Goal: Information Seeking & Learning: Find specific fact

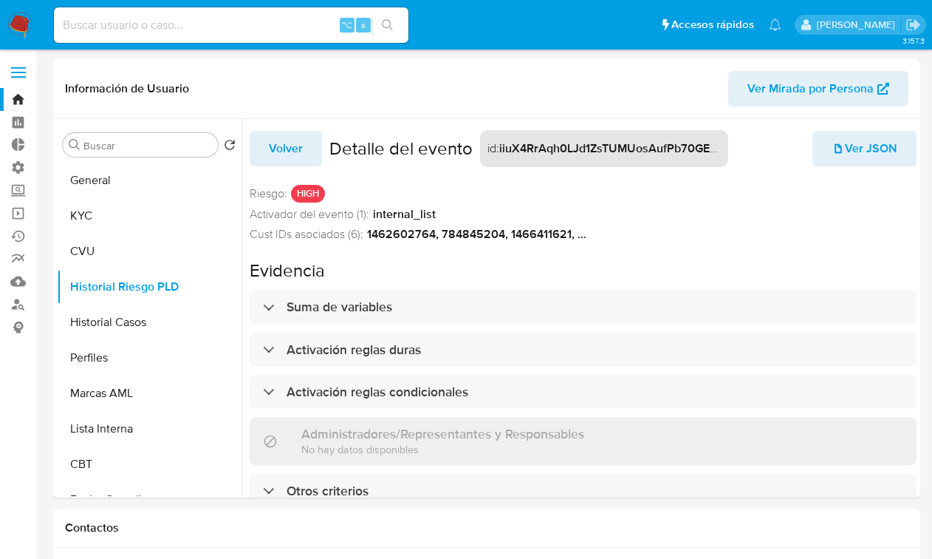
select select "10"
click at [256, 24] on input at bounding box center [231, 25] width 355 height 19
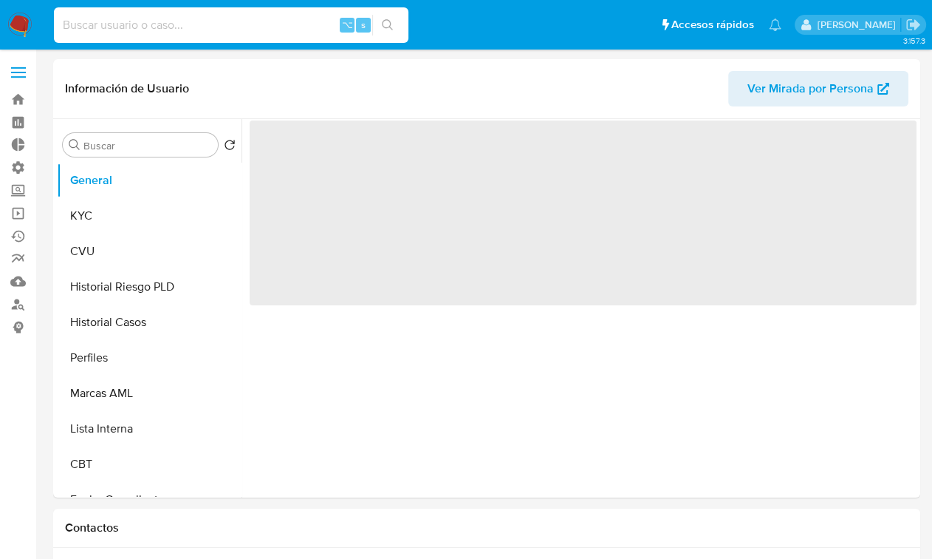
click at [222, 24] on input at bounding box center [231, 25] width 355 height 19
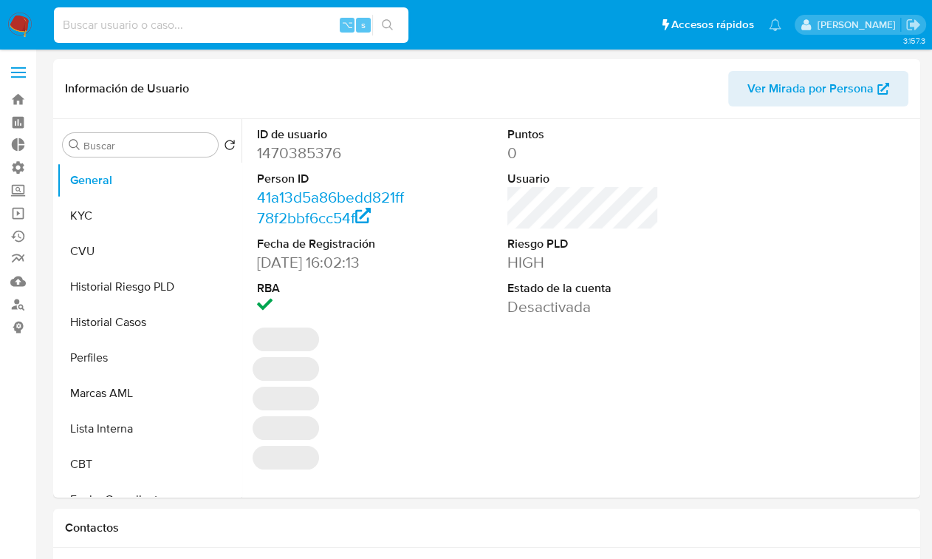
type input "t"
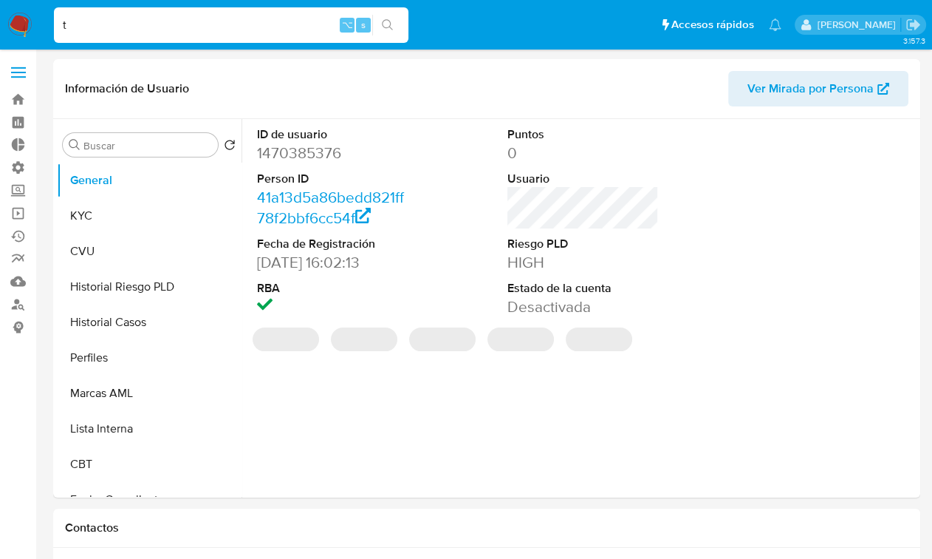
select select "10"
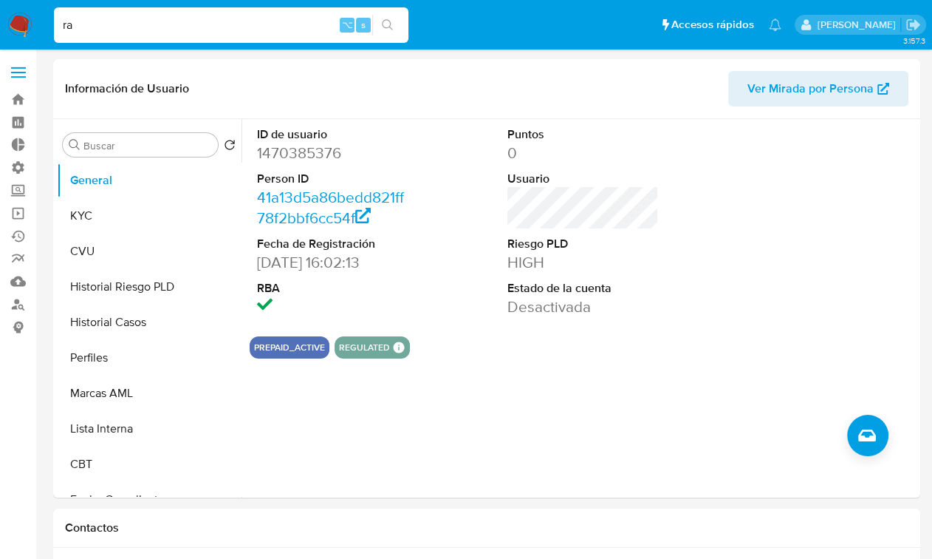
type input "r"
type input "ragnarokian"
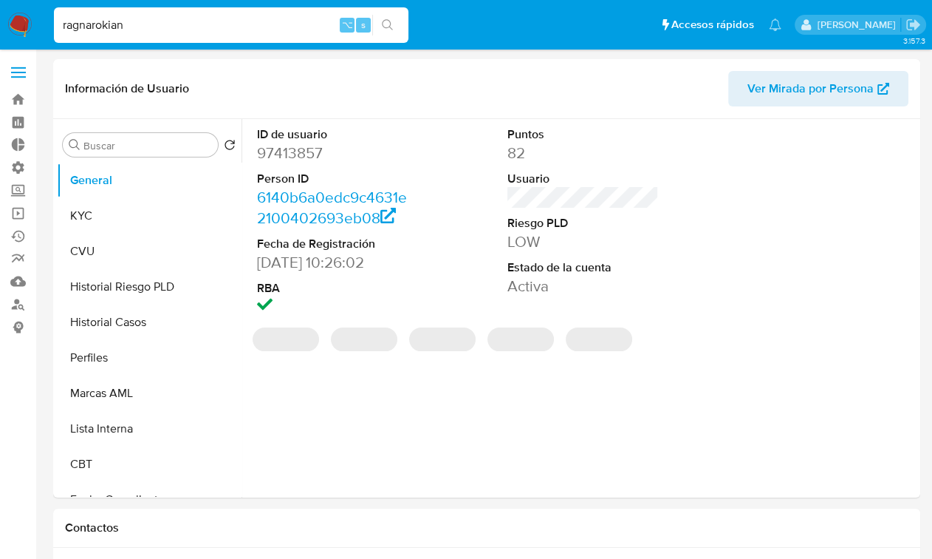
select select "10"
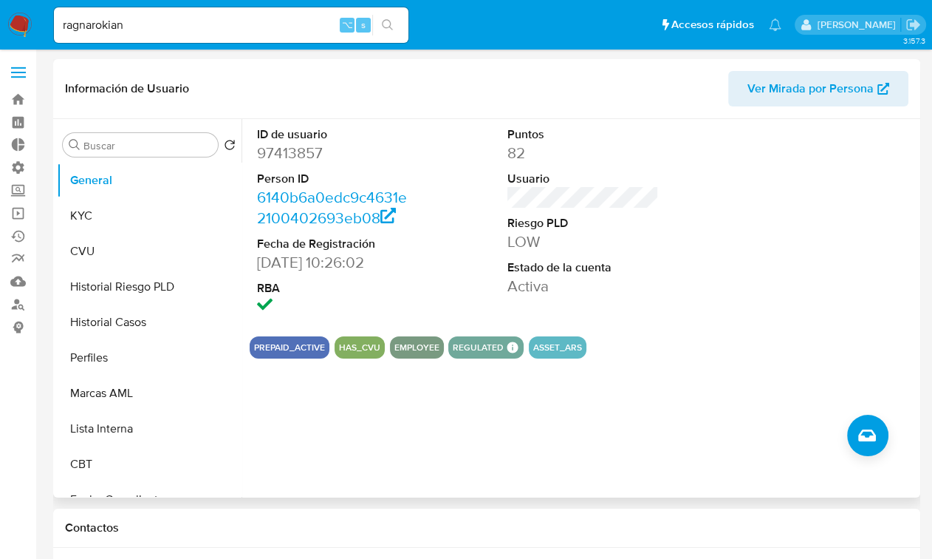
click at [296, 145] on dd "97413857" at bounding box center [333, 153] width 152 height 21
copy dd "97413857"
